Goal: Task Accomplishment & Management: Use online tool/utility

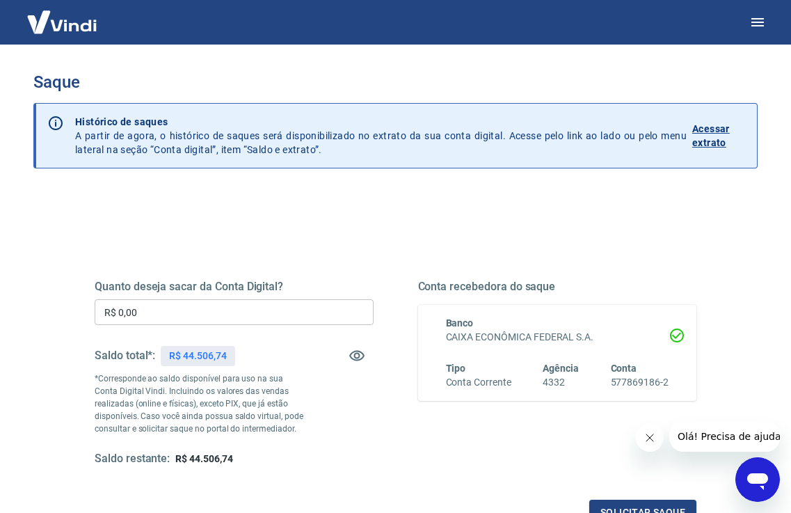
click at [198, 312] on input "R$ 0,00" at bounding box center [234, 312] width 279 height 26
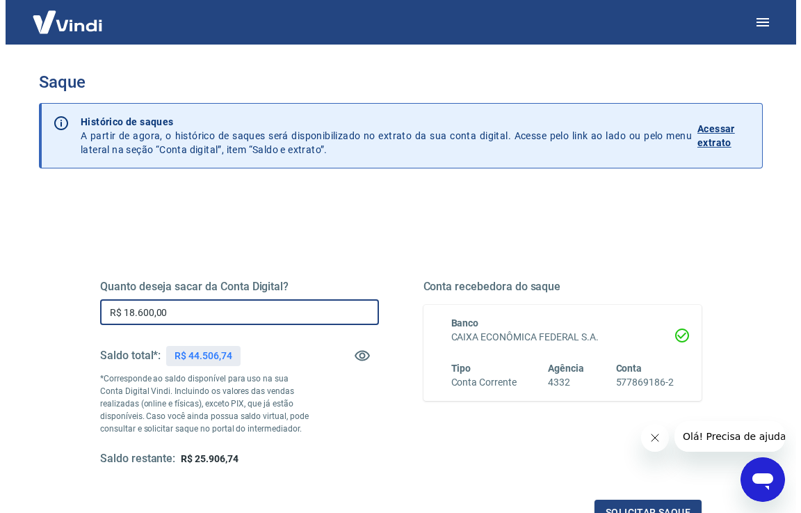
scroll to position [145, 0]
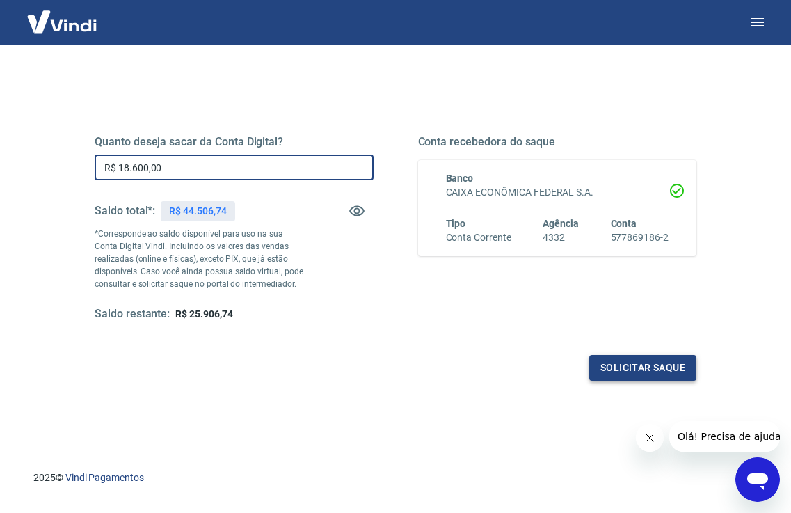
type input "R$ 18.600,00"
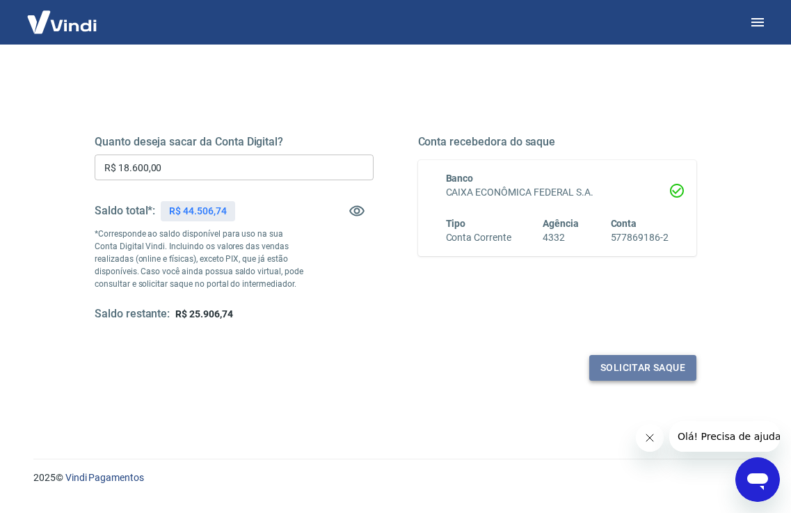
click at [633, 362] on button "Solicitar saque" at bounding box center [642, 368] width 107 height 26
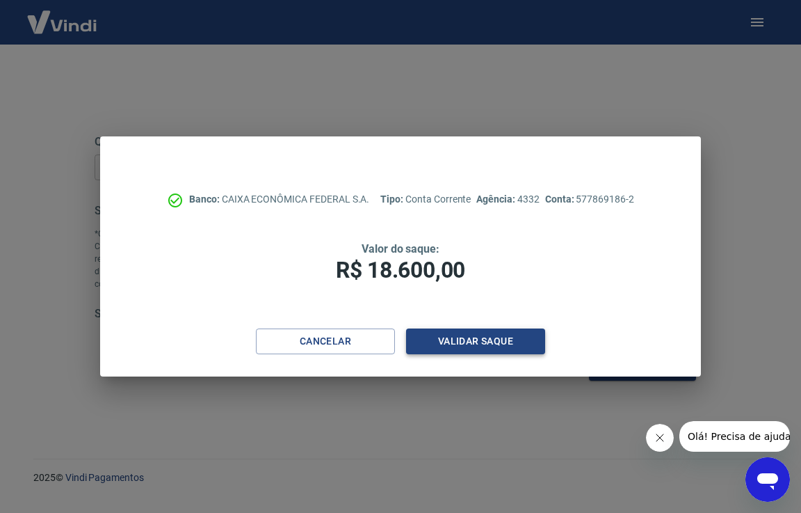
click at [454, 336] on button "Validar saque" at bounding box center [475, 341] width 139 height 26
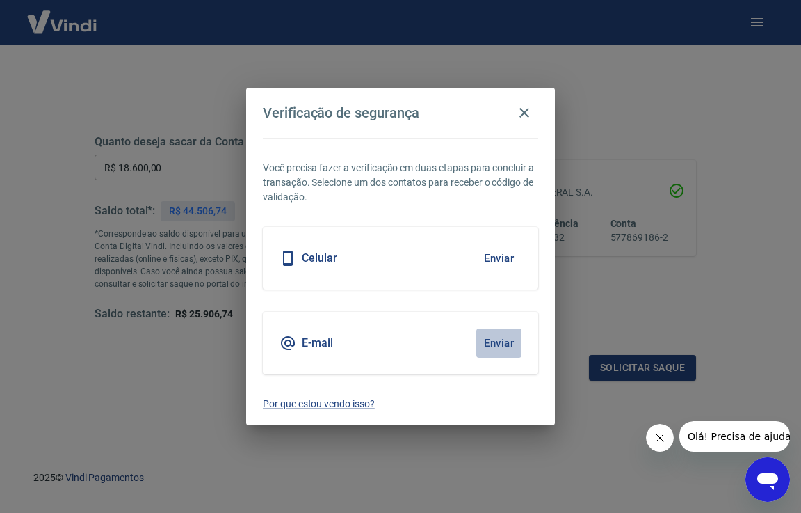
click at [483, 340] on button "Enviar" at bounding box center [499, 342] width 45 height 29
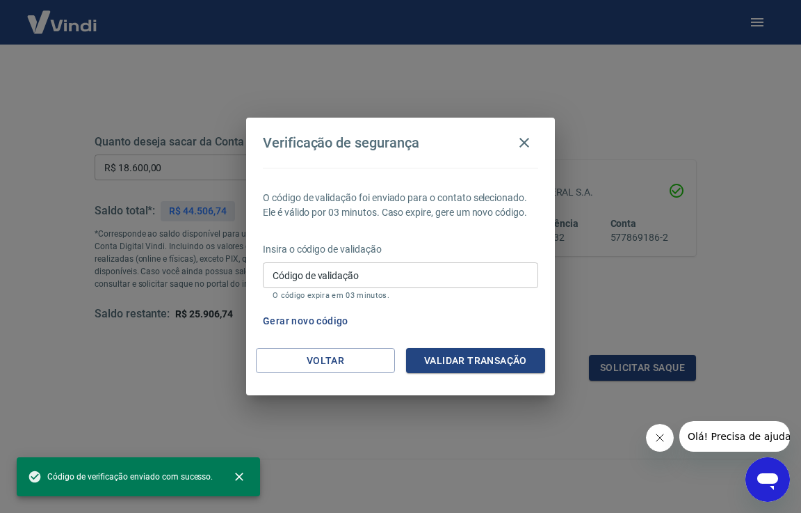
click at [425, 278] on input "Código de validação" at bounding box center [400, 275] width 275 height 26
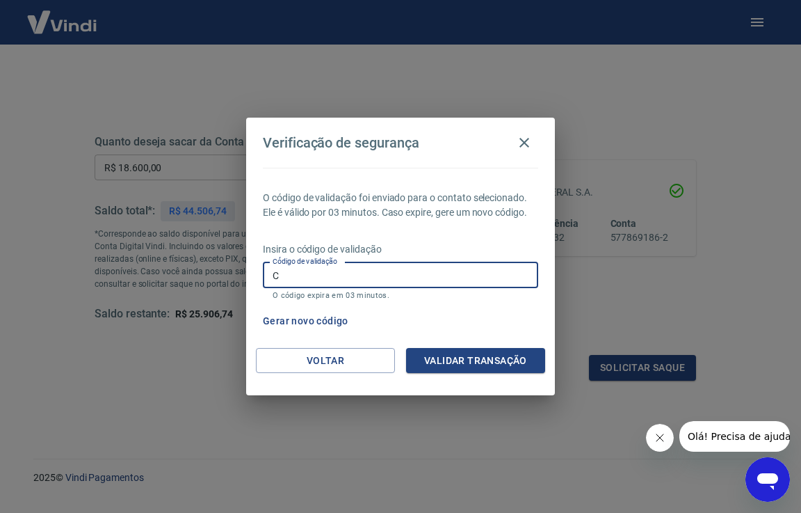
paste input "88160-298"
click at [426, 258] on div "Insira o código de validação Código de validação C88160-288160-298 Código de va…" at bounding box center [400, 272] width 275 height 61
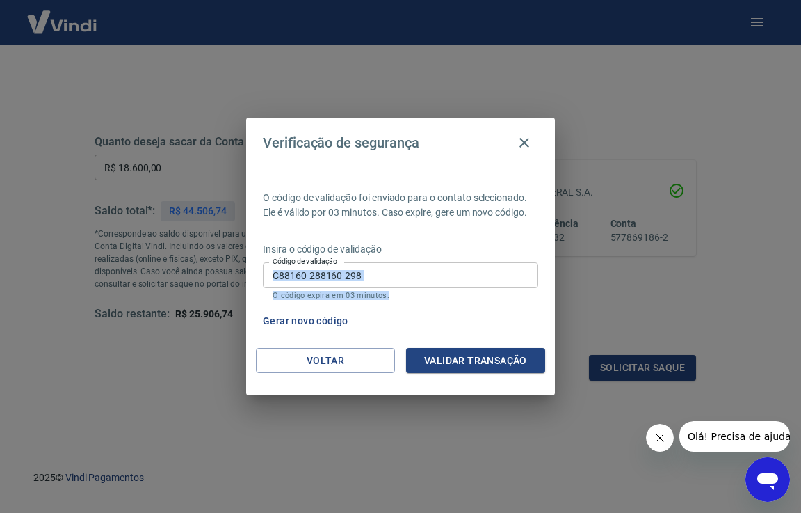
click at [466, 280] on input "C88160-288160-298" at bounding box center [400, 275] width 275 height 26
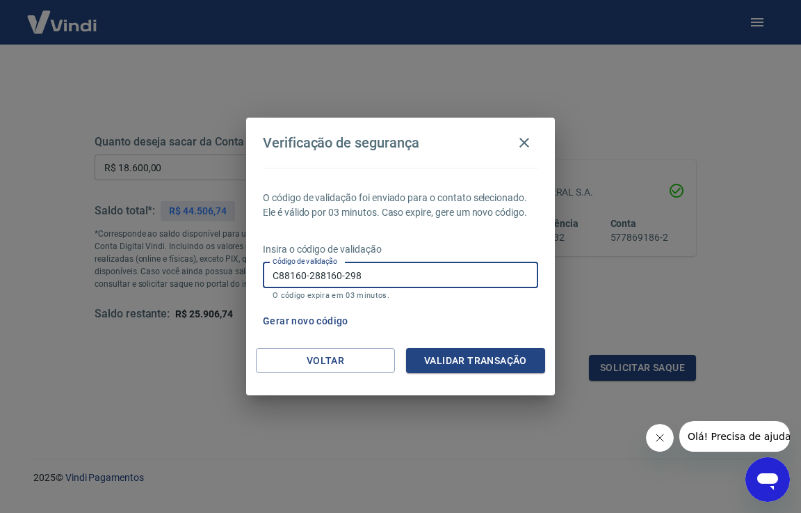
click at [466, 280] on input "C88160-288160-298" at bounding box center [400, 275] width 275 height 26
type input "C"
paste input "88160-298"
type input "8"
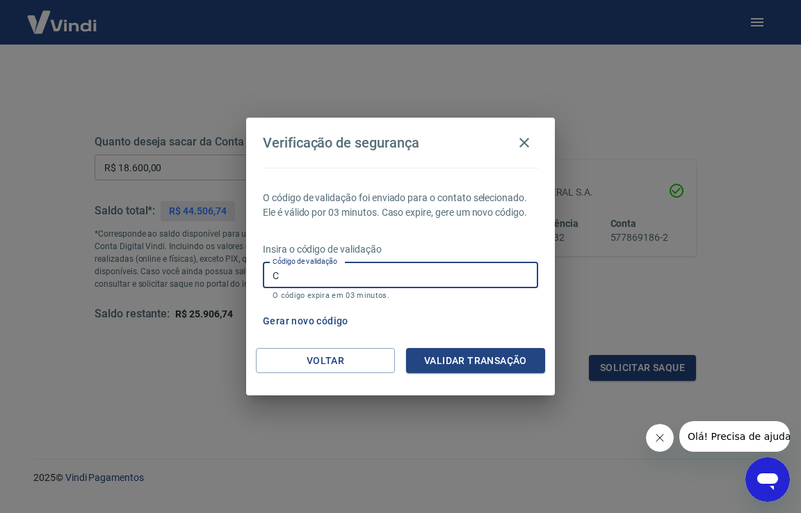
paste input "865577"
type input "865577"
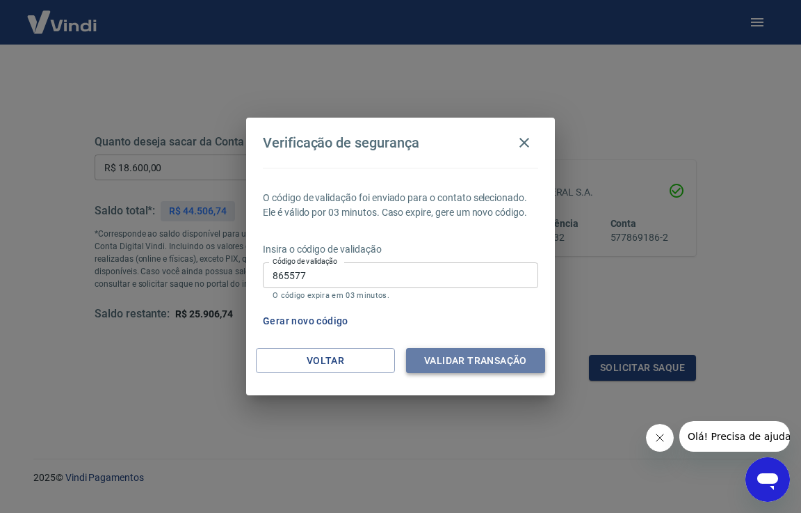
click at [464, 366] on button "Validar transação" at bounding box center [475, 361] width 139 height 26
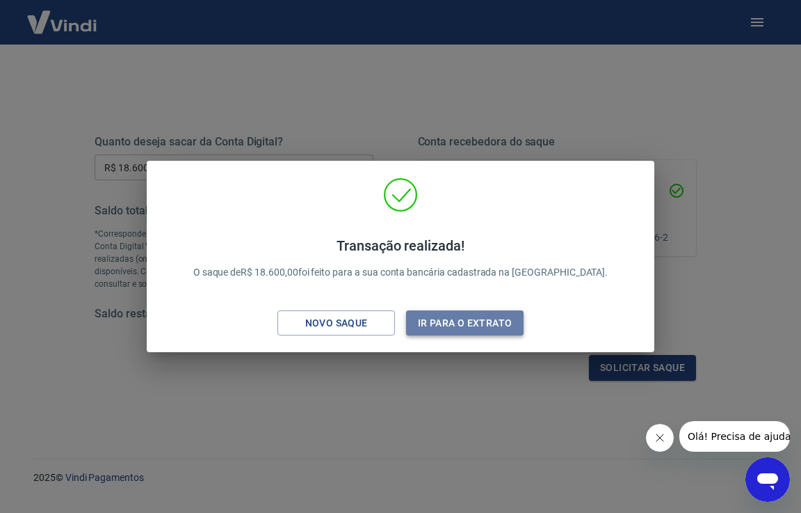
click at [480, 329] on button "Ir para o extrato" at bounding box center [465, 323] width 118 height 26
